Goal: Task Accomplishment & Management: Manage account settings

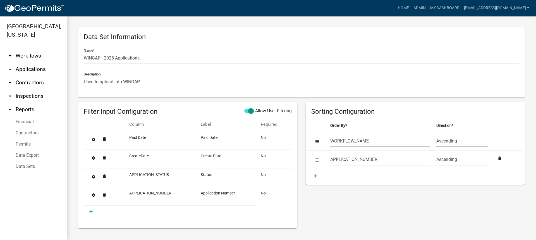
select select "WORKFLOW_NAME"
select select "APPLICATION_NUMBER"
select select "7400d1b1-48f7-42c7-b095-9fe160bbc210"
select select "8f0f348d-721e-4407-8947-e3b69b3f0a37"
select select "dfde459c-d354-4e07-a9d9-8fbc1c01046f"
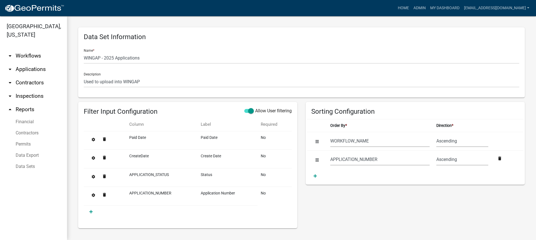
select select "60ae78d1-16ed-4e4f-872e-38be42fbcfcc"
select select "f65475f6-f532-4efb-8870-83598cb024bf"
select select "f718cd8a-5a53-4068-abaa-daf477a51fc3"
select select "dd78d371-1427-40dc-806a-1018b10d5d53"
select select "d3398bb2-1b7a-4daf-b382-fb5b9cae75b1"
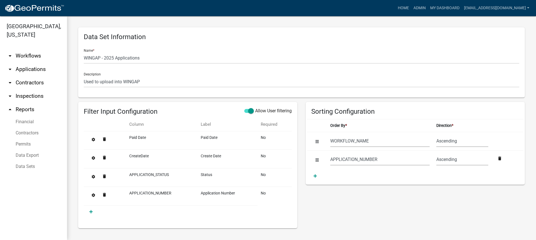
select select "502f208c-bc87-4ecb-9f82-130642696c9f"
select select "b331010a-ed5a-424e-940d-e3ba60a7dbbf"
click at [428, 5] on link "Admin" at bounding box center [419, 8] width 17 height 11
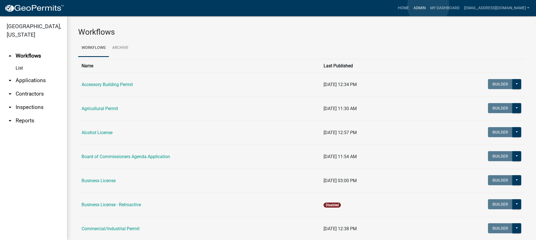
click at [428, 6] on link "Admin" at bounding box center [419, 8] width 17 height 11
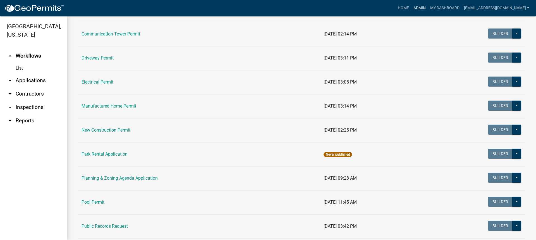
scroll to position [223, 0]
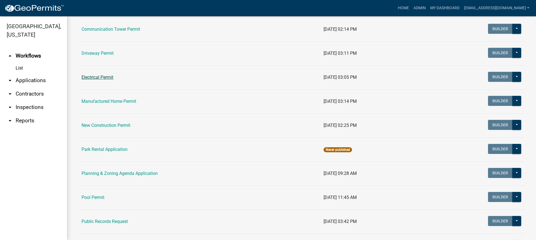
click at [92, 78] on link "Electrical Permit" at bounding box center [98, 77] width 32 height 5
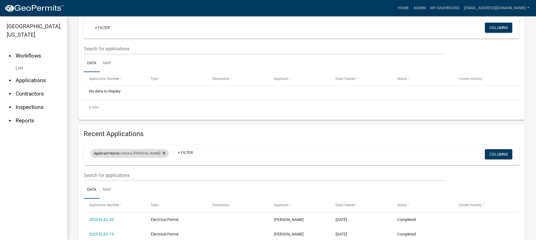
scroll to position [112, 0]
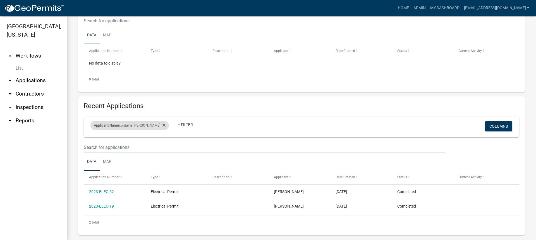
click at [136, 123] on div "Applicant Name contains john Remove this filter" at bounding box center [129, 125] width 78 height 9
click at [116, 147] on input "john" at bounding box center [121, 145] width 51 height 11
type input "j"
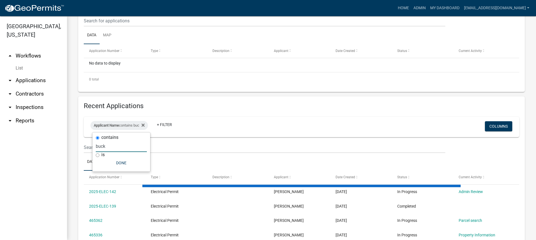
scroll to position [103, 0]
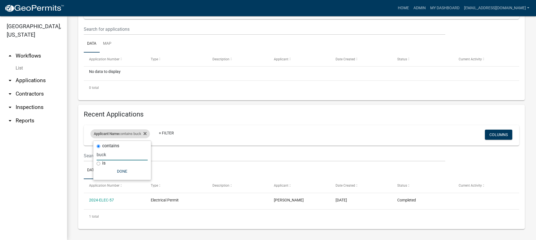
type input "buck"
click at [149, 132] on div "Applicant Name contains buck" at bounding box center [119, 133] width 59 height 9
click at [147, 132] on icon at bounding box center [144, 133] width 3 height 3
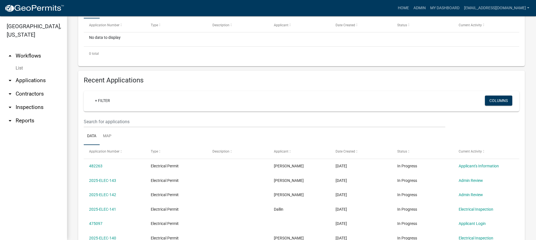
scroll to position [223, 0]
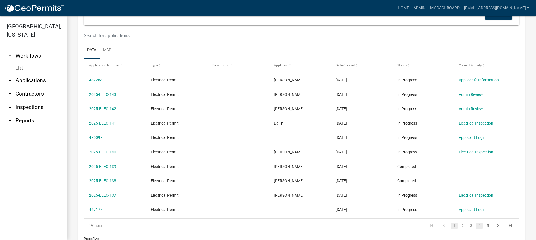
click at [476, 225] on link "4" at bounding box center [479, 225] width 7 height 6
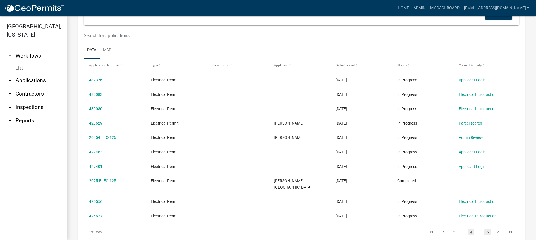
click at [484, 229] on link "6" at bounding box center [487, 232] width 7 height 6
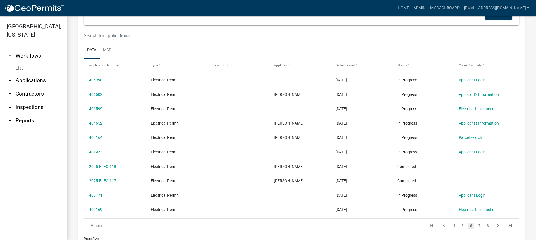
click at [492, 226] on li at bounding box center [498, 225] width 12 height 9
click at [485, 226] on link "8" at bounding box center [487, 225] width 7 height 6
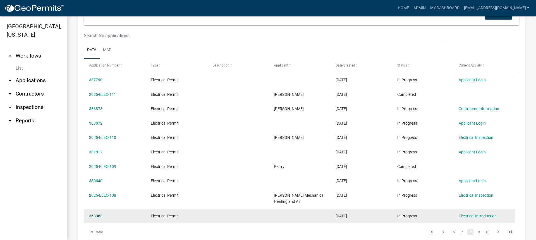
click at [97, 216] on link "368083" at bounding box center [95, 216] width 13 height 4
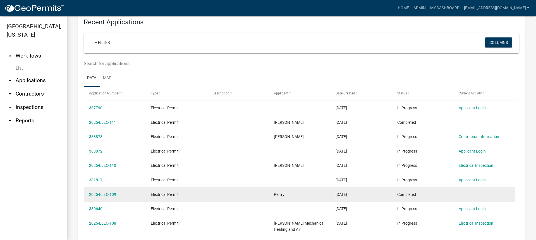
scroll to position [263, 0]
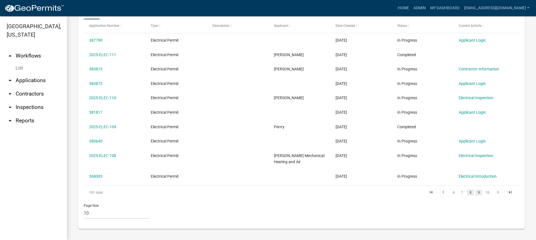
click at [475, 192] on link "9" at bounding box center [478, 192] width 7 height 6
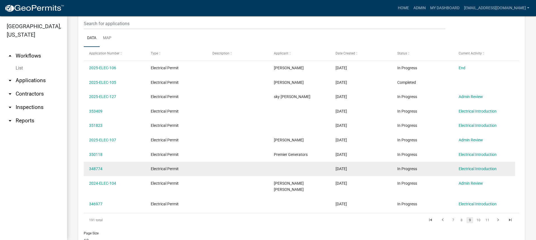
scroll to position [201, 0]
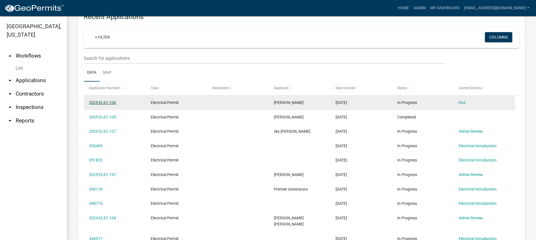
click at [108, 103] on link "2025-ELEC-106" at bounding box center [102, 102] width 27 height 4
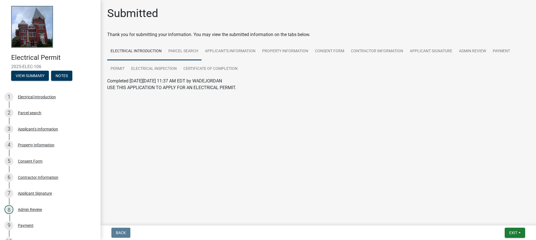
click at [175, 48] on link "Parcel search" at bounding box center [183, 51] width 37 height 18
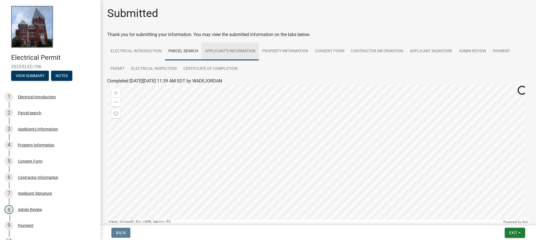
click at [237, 50] on link "Applicant's Information" at bounding box center [230, 51] width 57 height 18
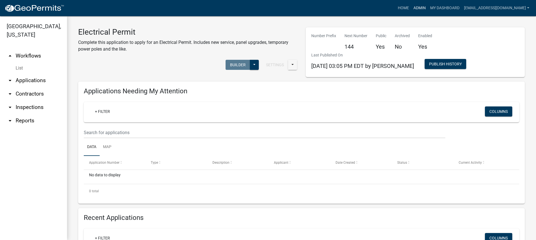
click at [427, 8] on link "Admin" at bounding box center [419, 8] width 17 height 11
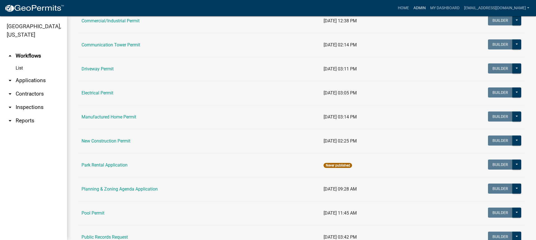
scroll to position [197, 0]
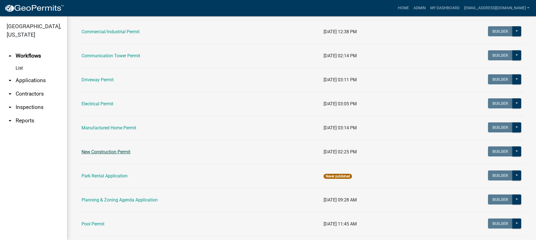
click at [100, 151] on link "New Construction Permit" at bounding box center [106, 151] width 49 height 5
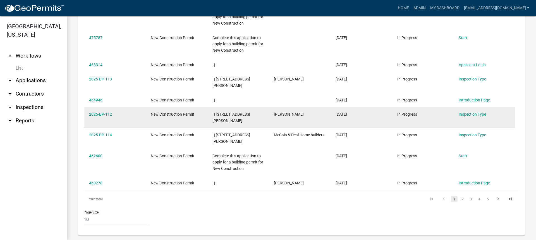
scroll to position [314, 0]
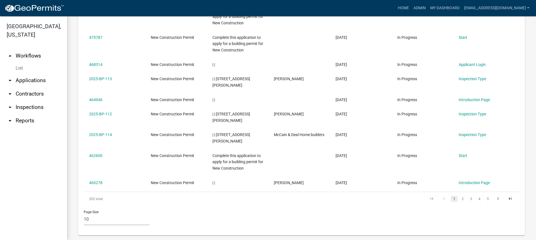
click at [99, 216] on select "10 25 50 100" at bounding box center [117, 219] width 66 height 11
select select "2: 50"
click at [84, 214] on select "10 25 50 100" at bounding box center [117, 219] width 66 height 11
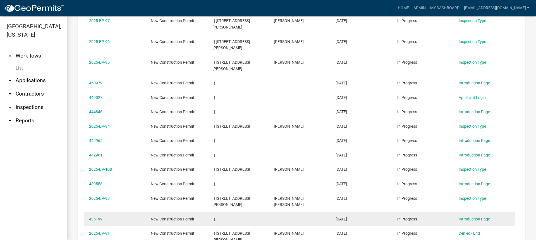
scroll to position [816, 0]
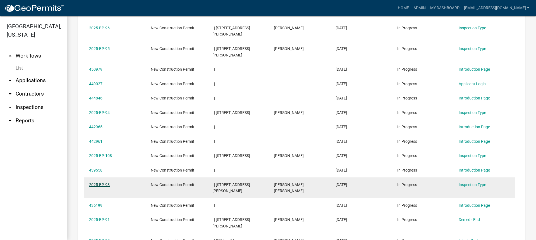
click at [104, 182] on link "2025-BP-93" at bounding box center [99, 184] width 21 height 4
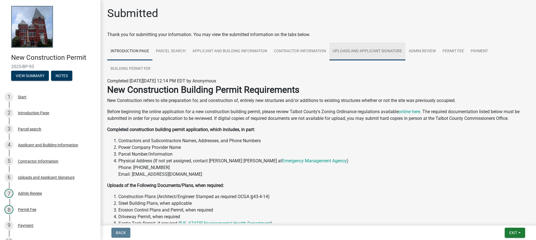
click at [368, 51] on link "Uploads and Applicant Signature" at bounding box center [367, 51] width 76 height 18
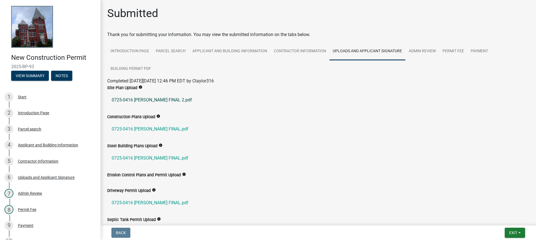
click at [157, 97] on link "0725-0416 [PERSON_NAME] FINAL 2.pdf" at bounding box center [318, 99] width 422 height 13
click at [123, 126] on link "0725-0416 [PERSON_NAME] FINAL.pdf" at bounding box center [318, 128] width 422 height 13
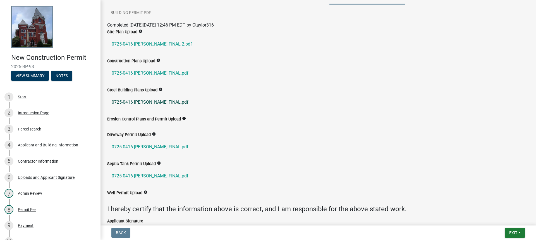
scroll to position [28, 0]
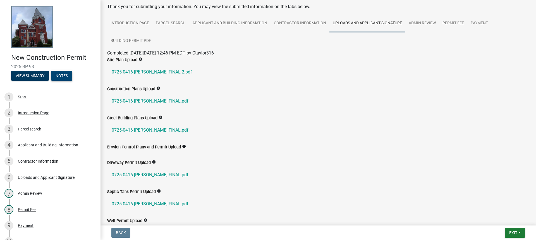
click at [60, 78] on button "Notes" at bounding box center [61, 76] width 21 height 10
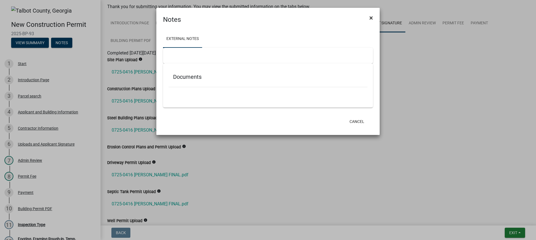
click at [368, 15] on button "×" at bounding box center [371, 18] width 13 height 16
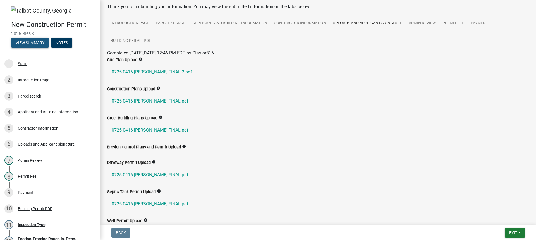
click at [25, 40] on button "View Summary" at bounding box center [30, 43] width 38 height 10
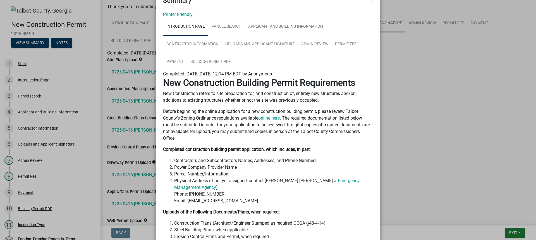
scroll to position [0, 0]
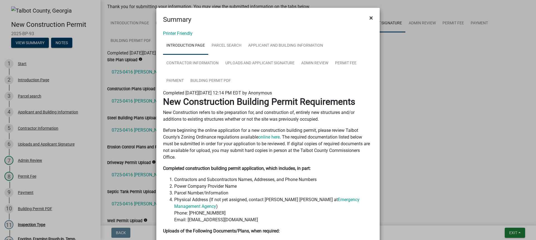
click at [371, 20] on button "×" at bounding box center [371, 18] width 13 height 16
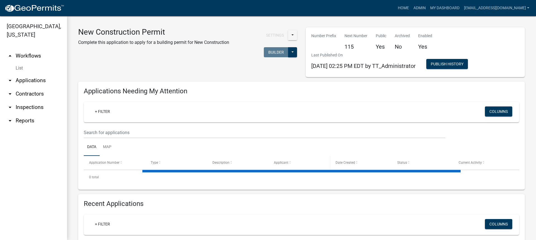
select select "2: 50"
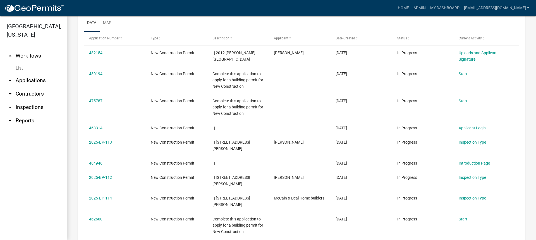
scroll to position [112, 0]
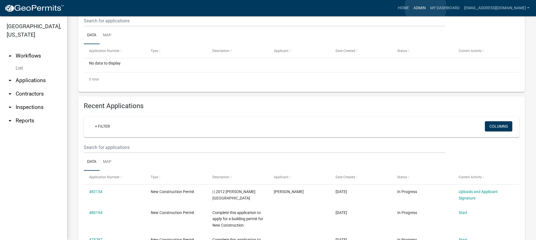
click at [425, 8] on link "Admin" at bounding box center [419, 8] width 17 height 11
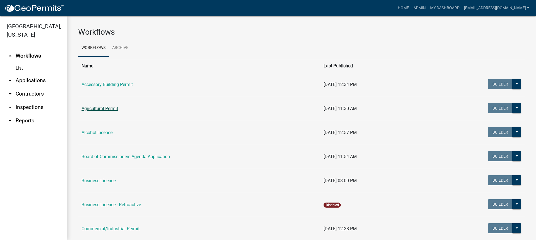
click at [100, 109] on link "Agricultural Permit" at bounding box center [100, 108] width 37 height 5
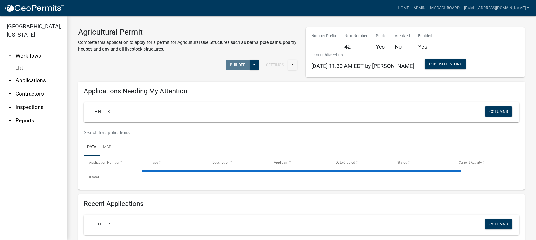
select select "2: 50"
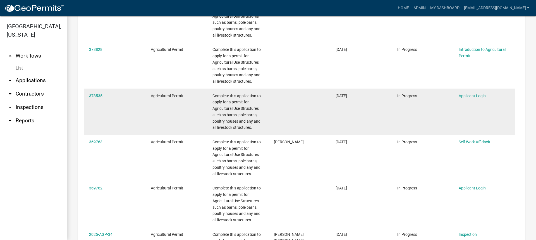
scroll to position [1145, 0]
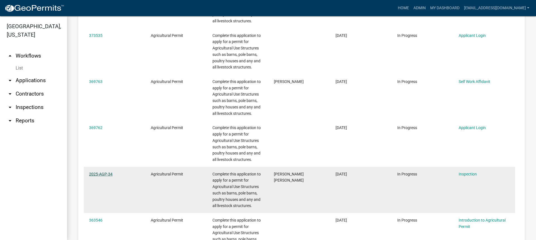
click at [100, 172] on link "2025-AGP-34" at bounding box center [100, 174] width 23 height 4
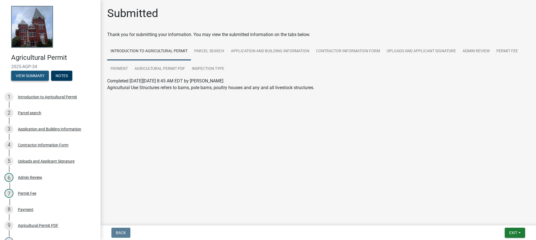
click at [35, 77] on button "View Summary" at bounding box center [30, 76] width 38 height 10
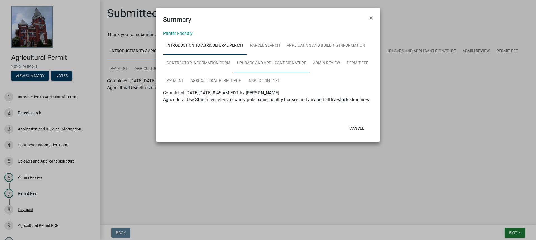
click at [264, 59] on link "Uploads and Applicant Signature" at bounding box center [272, 63] width 76 height 18
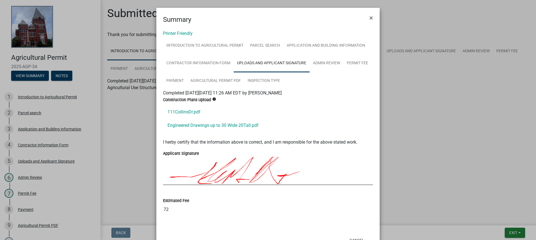
scroll to position [21, 0]
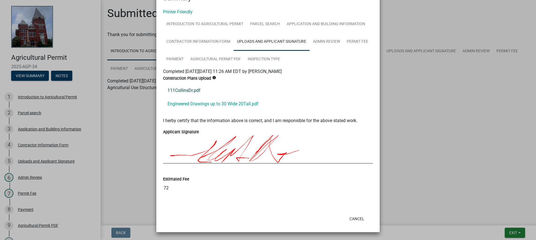
click at [183, 91] on link "111CollinsDr.pdf" at bounding box center [268, 90] width 210 height 13
drag, startPoint x: 354, startPoint y: 216, endPoint x: 350, endPoint y: 216, distance: 3.9
click at [354, 216] on button "Cancel" at bounding box center [357, 219] width 24 height 10
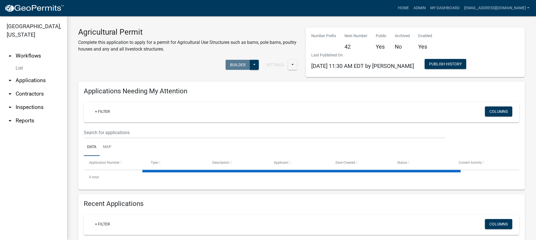
select select "2: 50"
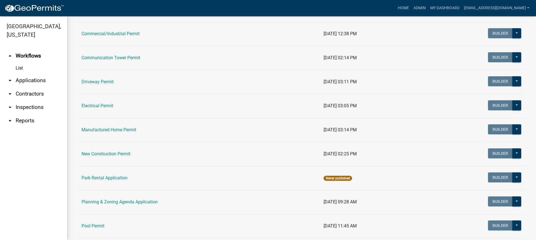
scroll to position [281, 0]
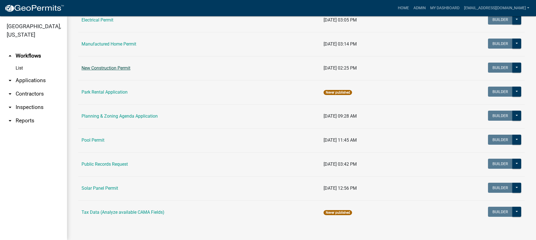
click at [102, 68] on link "New Construction Permit" at bounding box center [106, 67] width 49 height 5
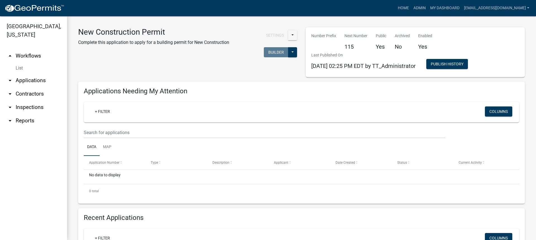
select select "2: 50"
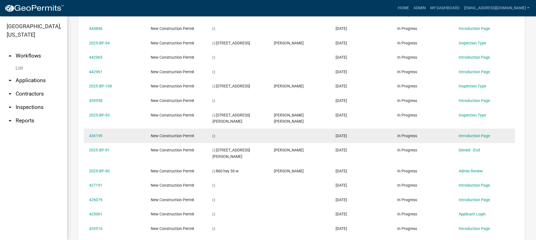
scroll to position [1003, 0]
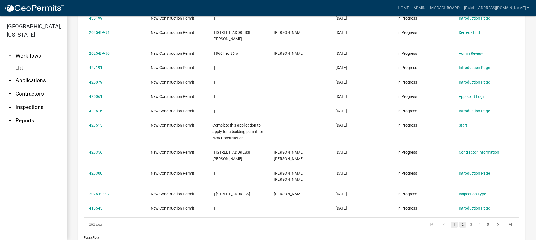
click at [461, 221] on link "2" at bounding box center [462, 224] width 7 height 6
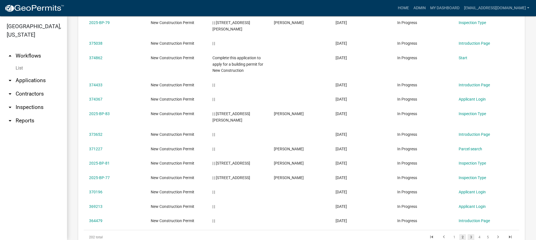
click at [468, 234] on link "3" at bounding box center [471, 237] width 7 height 6
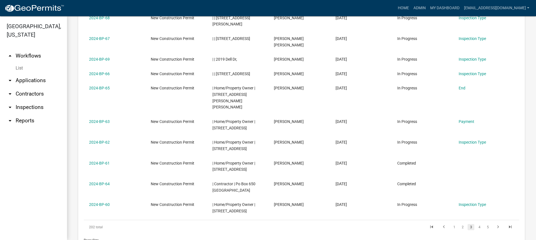
scroll to position [1097, 0]
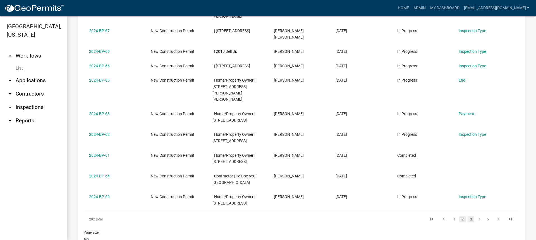
click at [459, 216] on link "2" at bounding box center [462, 219] width 7 height 6
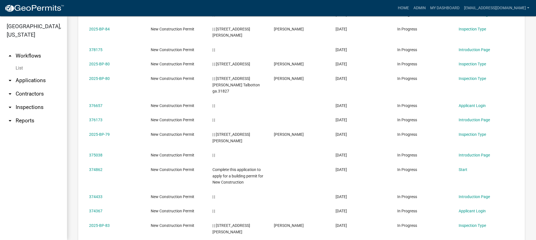
scroll to position [750, 0]
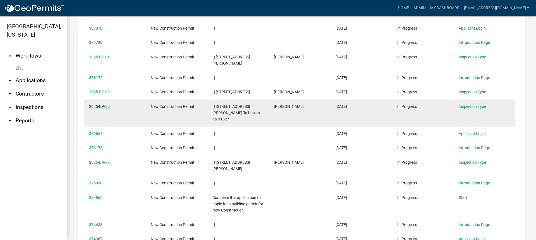
click at [106, 104] on link "2025-BP-80" at bounding box center [99, 106] width 21 height 4
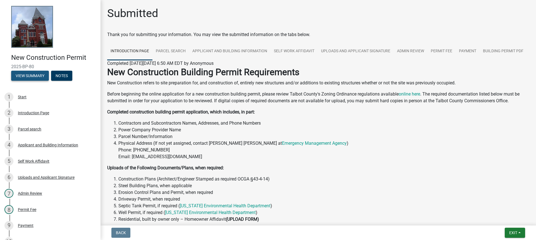
click at [34, 76] on button "View Summary" at bounding box center [30, 76] width 38 height 10
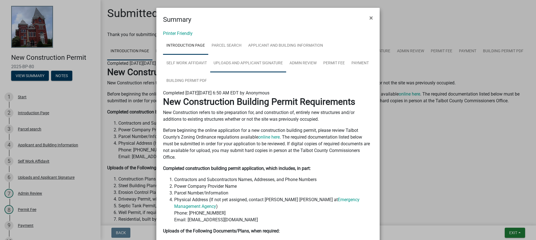
click at [226, 64] on link "Uploads and Applicant Signature" at bounding box center [248, 63] width 76 height 18
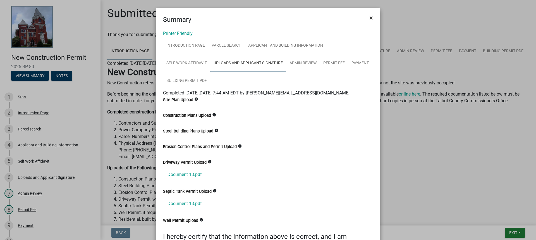
click at [369, 17] on span "×" at bounding box center [371, 18] width 4 height 8
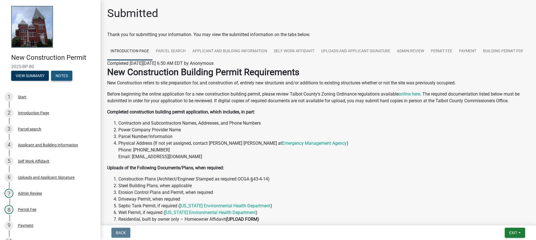
click at [62, 76] on button "Notes" at bounding box center [61, 76] width 21 height 10
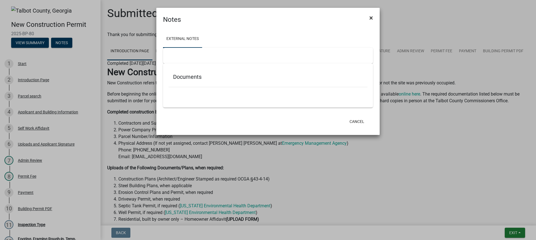
click at [370, 18] on span "×" at bounding box center [371, 18] width 4 height 8
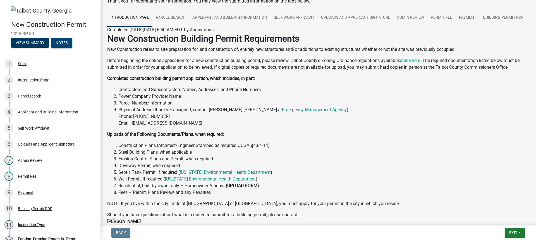
scroll to position [110, 0]
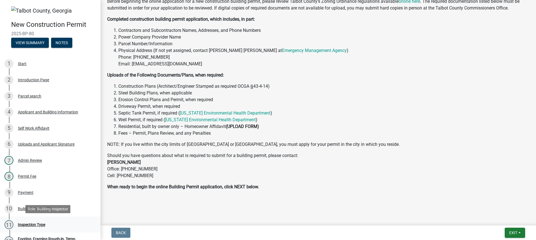
click at [25, 225] on div "Inspection Type" at bounding box center [31, 224] width 27 height 4
